Goal: Use online tool/utility: Utilize a website feature to perform a specific function

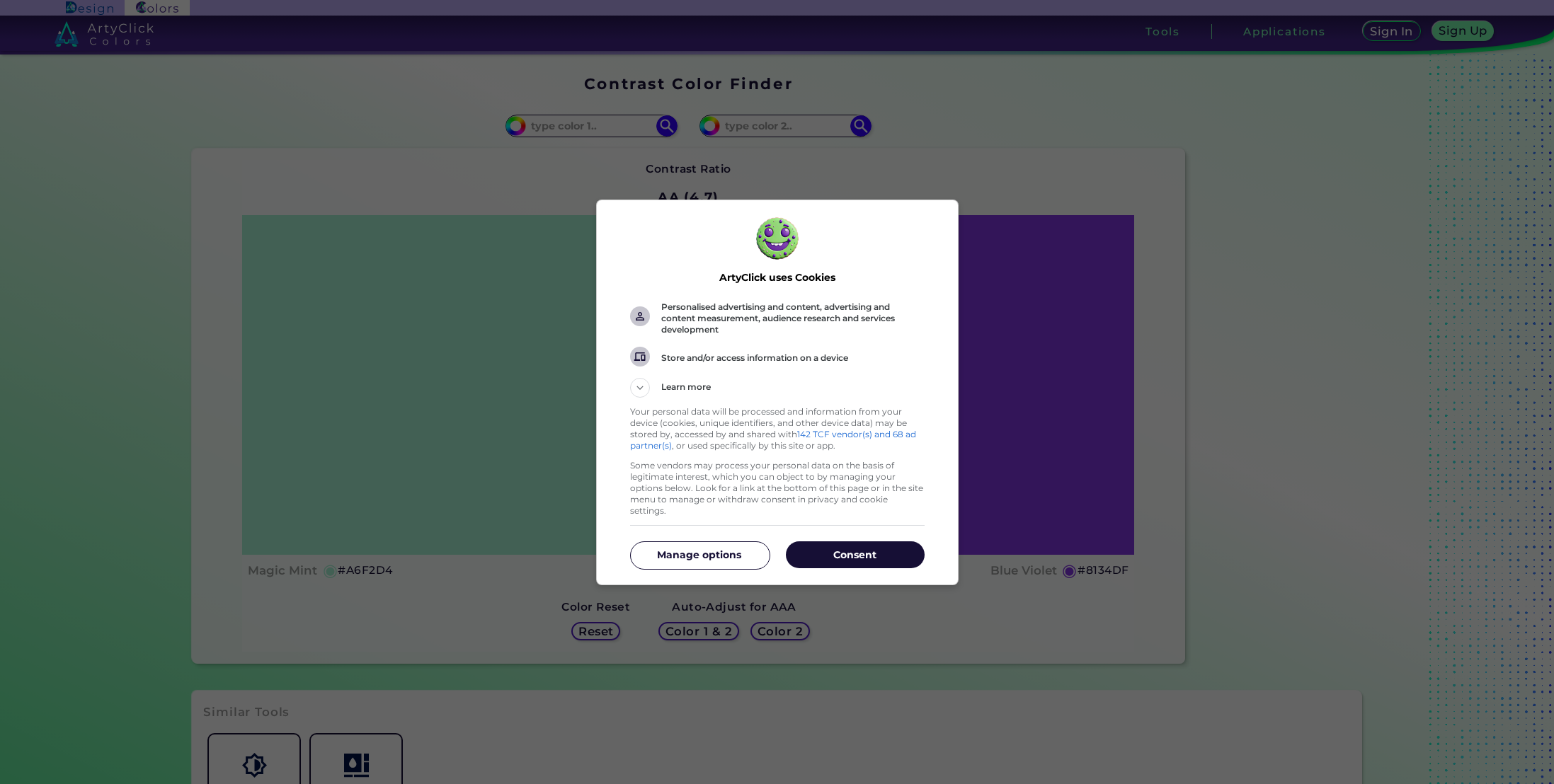
click at [819, 549] on p "Consent" at bounding box center [855, 555] width 139 height 14
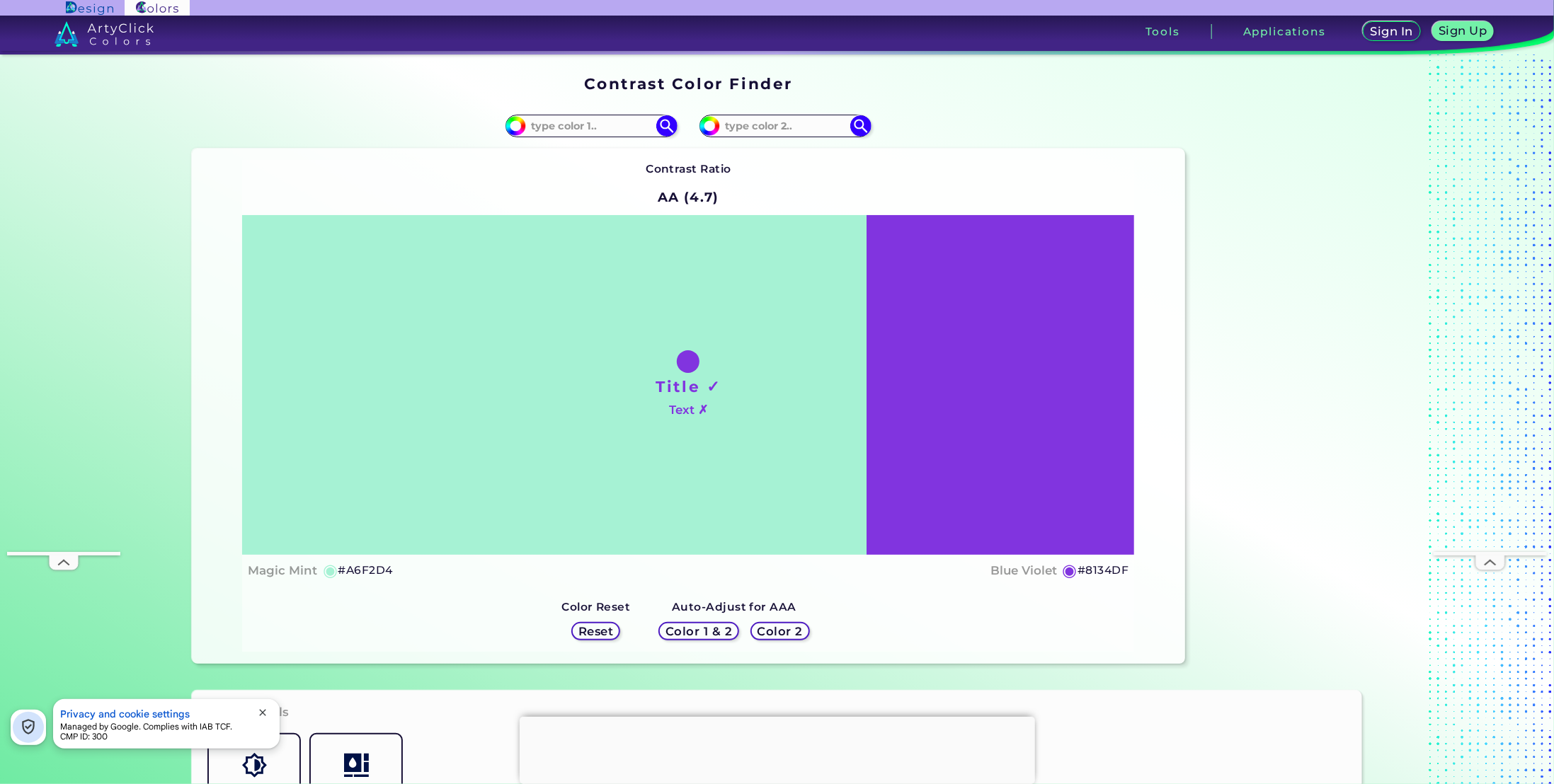
click at [715, 437] on div "Title ✓ Text ✗" at bounding box center [688, 385] width 892 height 340
drag, startPoint x: 715, startPoint y: 434, endPoint x: 380, endPoint y: 566, distance: 360.1
click at [380, 566] on h5 "#A6F2D4" at bounding box center [365, 570] width 54 height 19
drag, startPoint x: 626, startPoint y: 428, endPoint x: 579, endPoint y: 117, distance: 314.5
click at [579, 117] on input at bounding box center [591, 125] width 131 height 19
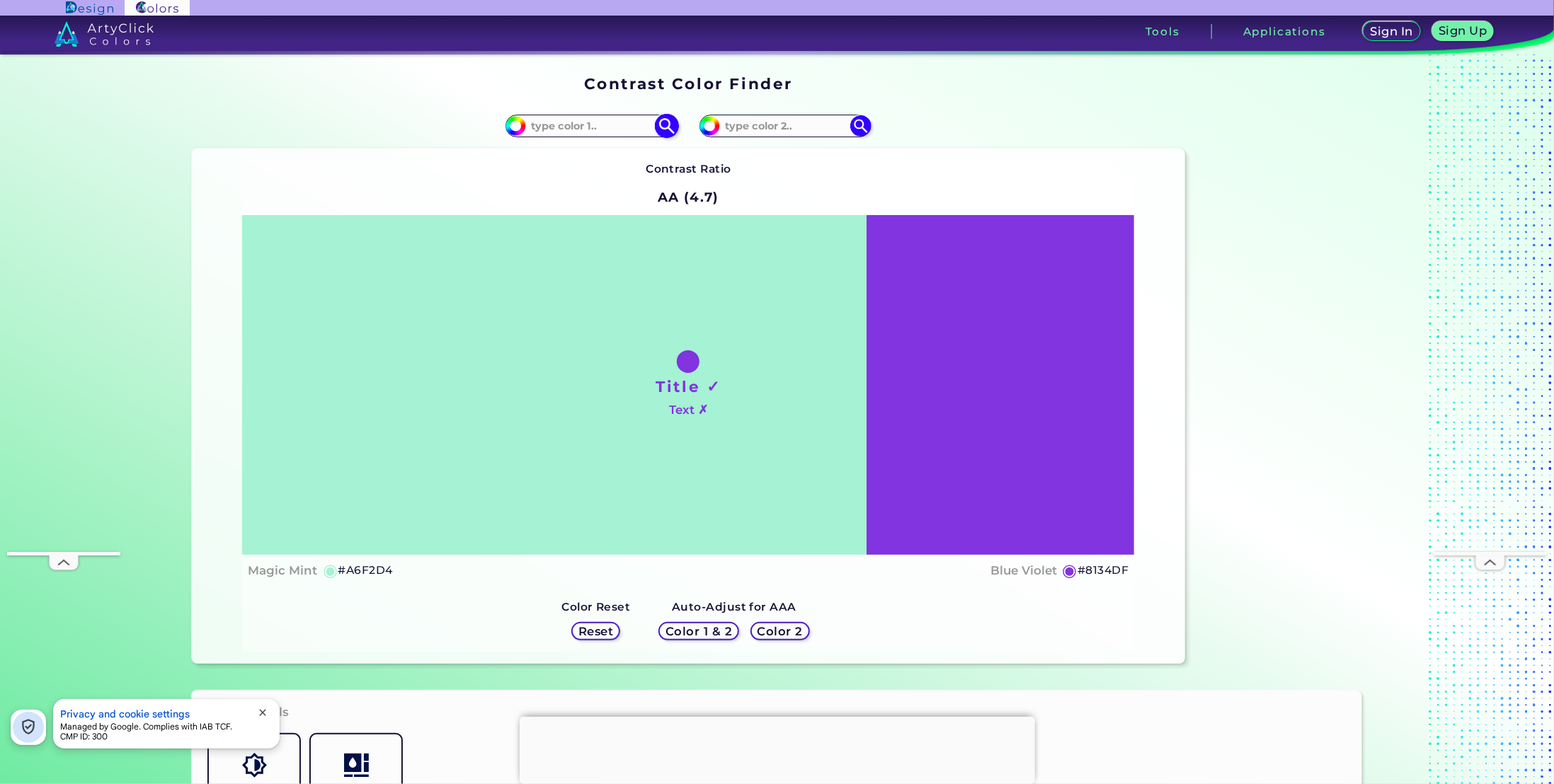
paste input "#A6F2D4"
type input "#A6F2D4"
drag, startPoint x: 586, startPoint y: 118, endPoint x: 468, endPoint y: 104, distance: 118.8
click at [473, 106] on div "#a6f2d4 #A6F2D4" at bounding box center [440, 125] width 496 height 45
paste input "98730D"
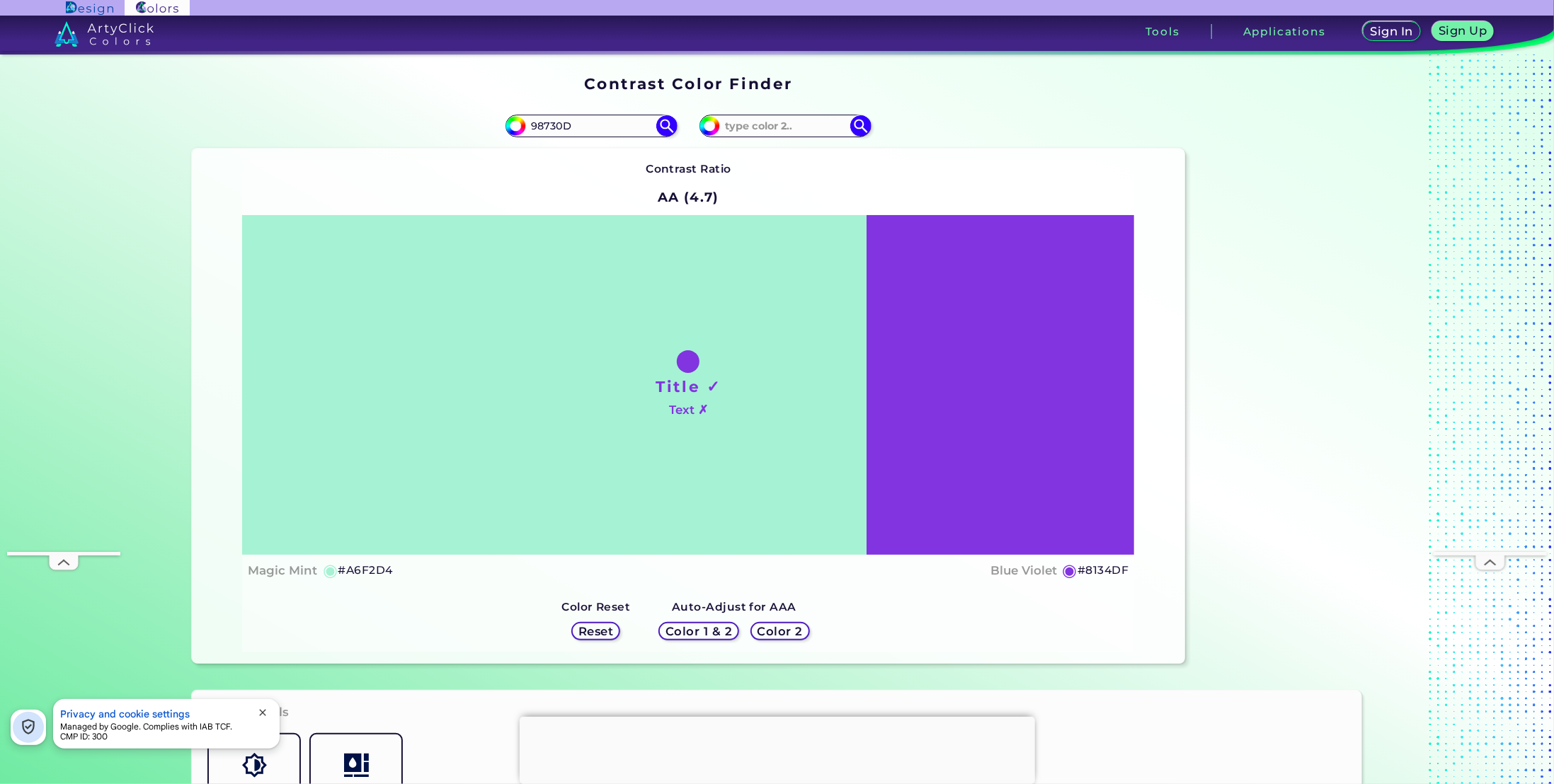
type input "98730D"
type input "#98730d"
type input "#98730D"
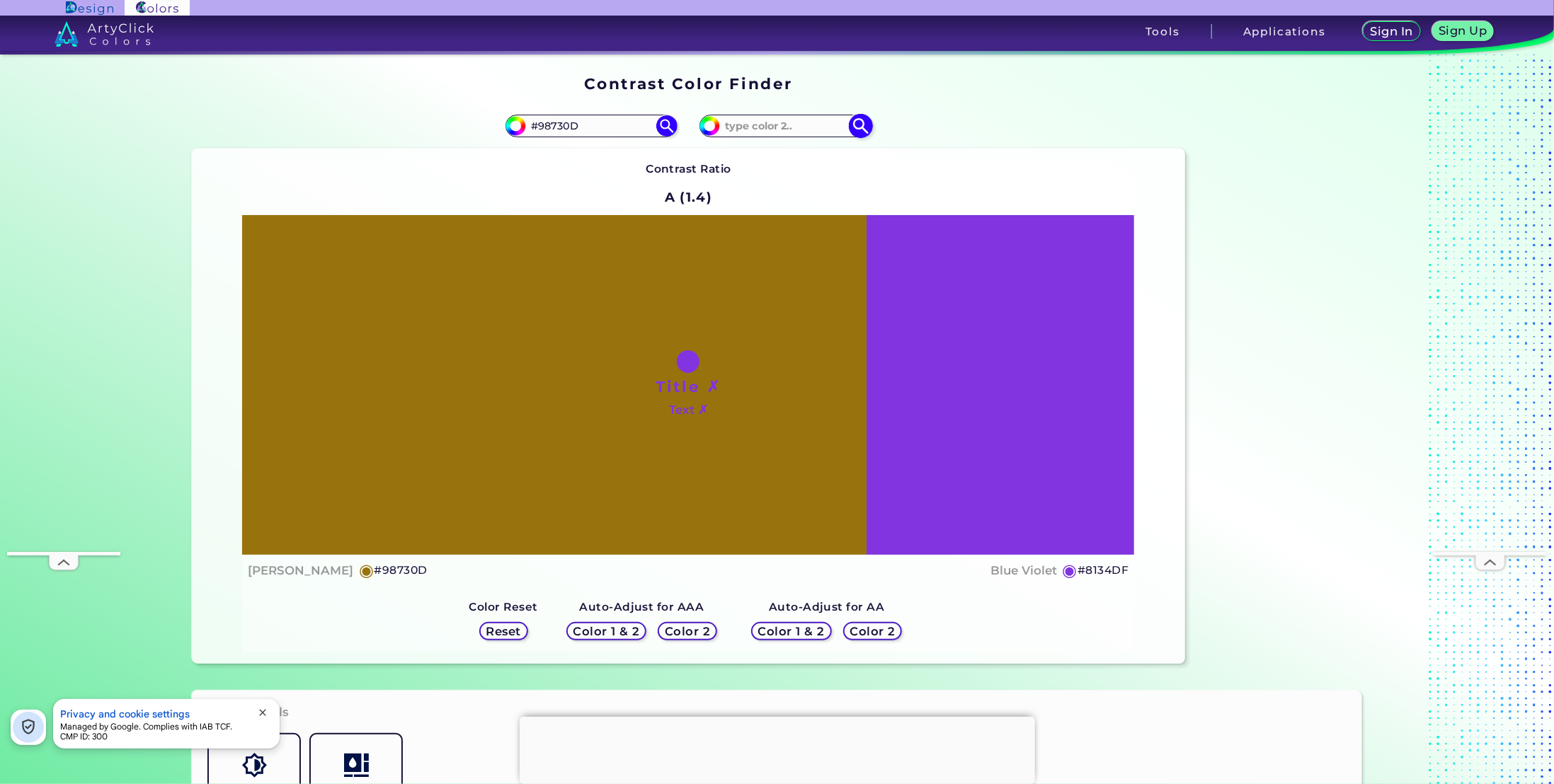
click at [754, 134] on input at bounding box center [785, 125] width 131 height 19
paste input "FDFDFD"
type input "FDFDFD"
type input "#fdfdfd"
type input "#FDFDFD"
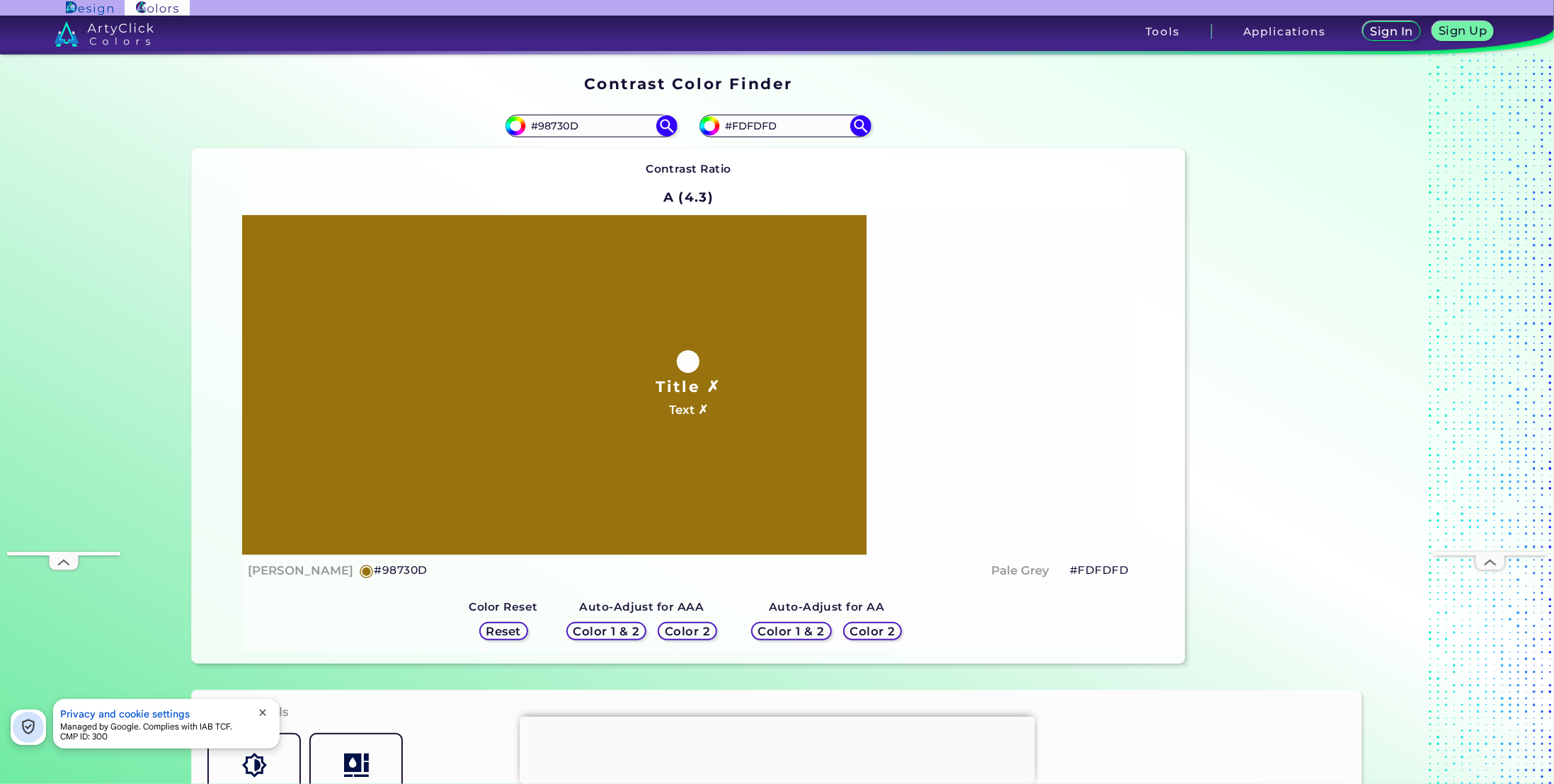
scroll to position [400, 0]
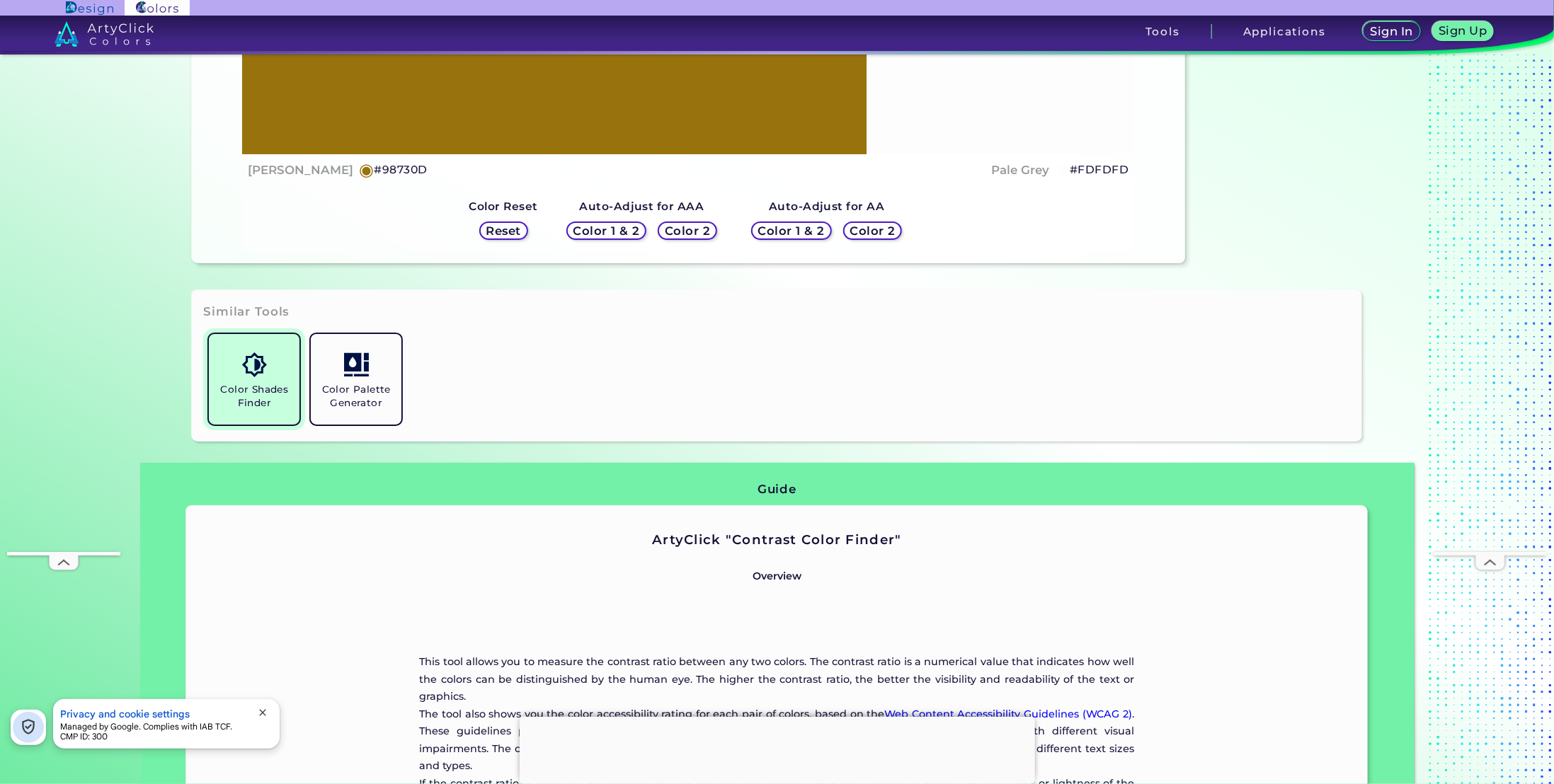
click at [256, 405] on h5 "Color Shades Finder" at bounding box center [254, 396] width 79 height 27
